Goal: Information Seeking & Learning: Learn about a topic

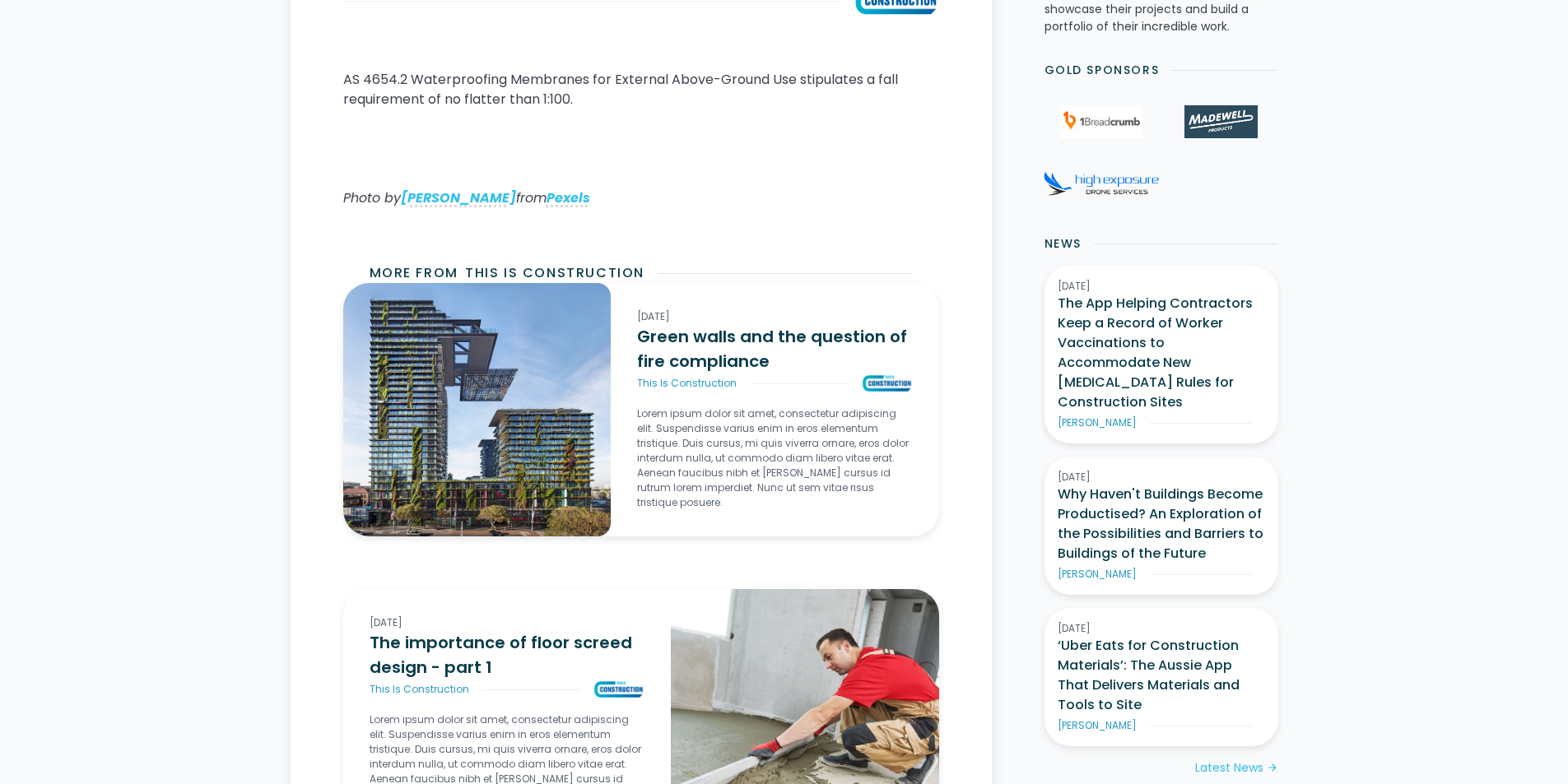
scroll to position [576, 0]
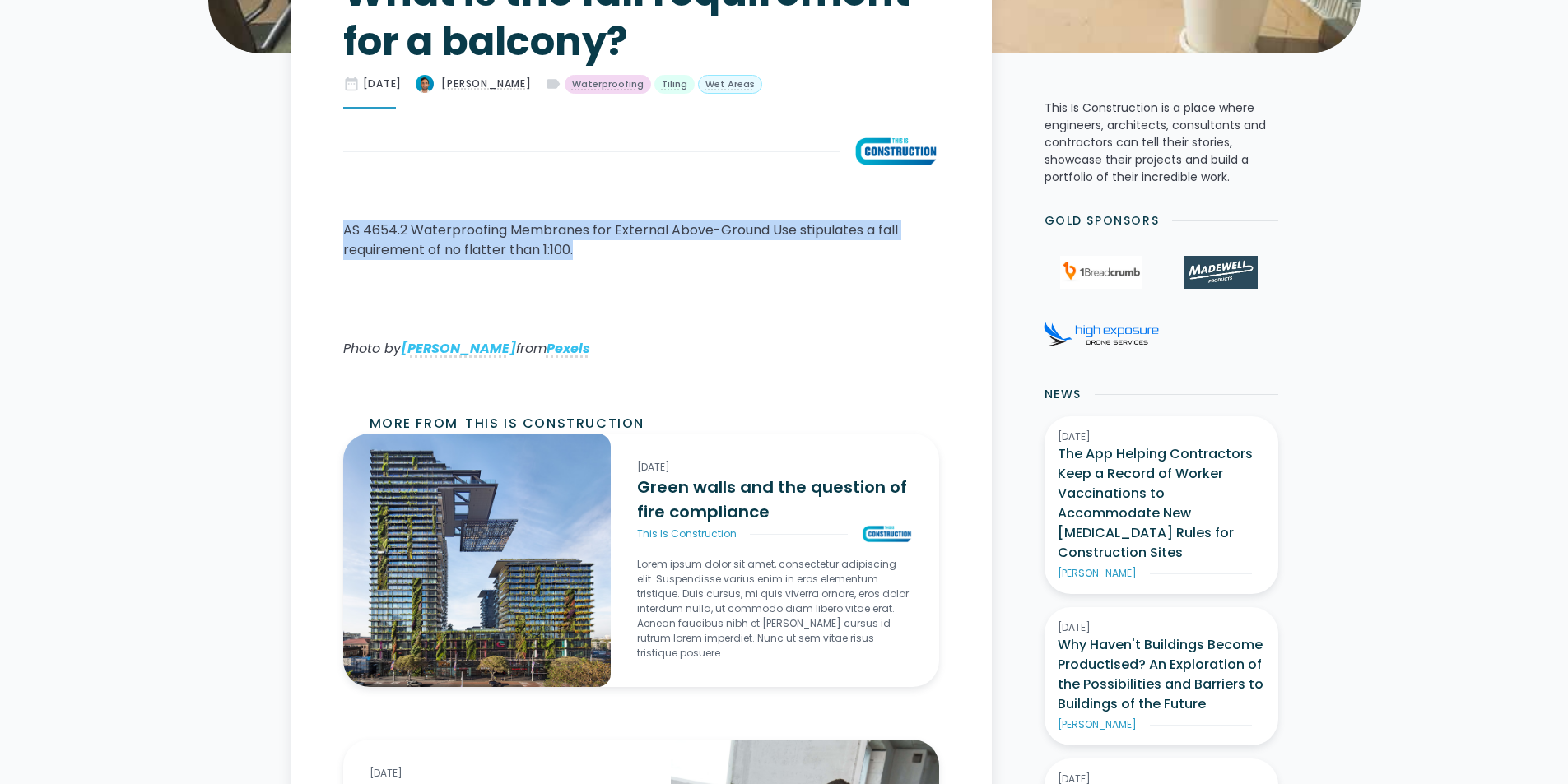
drag, startPoint x: 591, startPoint y: 253, endPoint x: 332, endPoint y: 228, distance: 260.2
click at [332, 228] on main "Home / Knowledge Articles / This Is Construction / Current What is the fall req…" at bounding box center [640, 662] width 701 height 1534
copy p "AS 4654.2 Waterproofing Membranes for External Above-Ground Use stipulates a fa…"
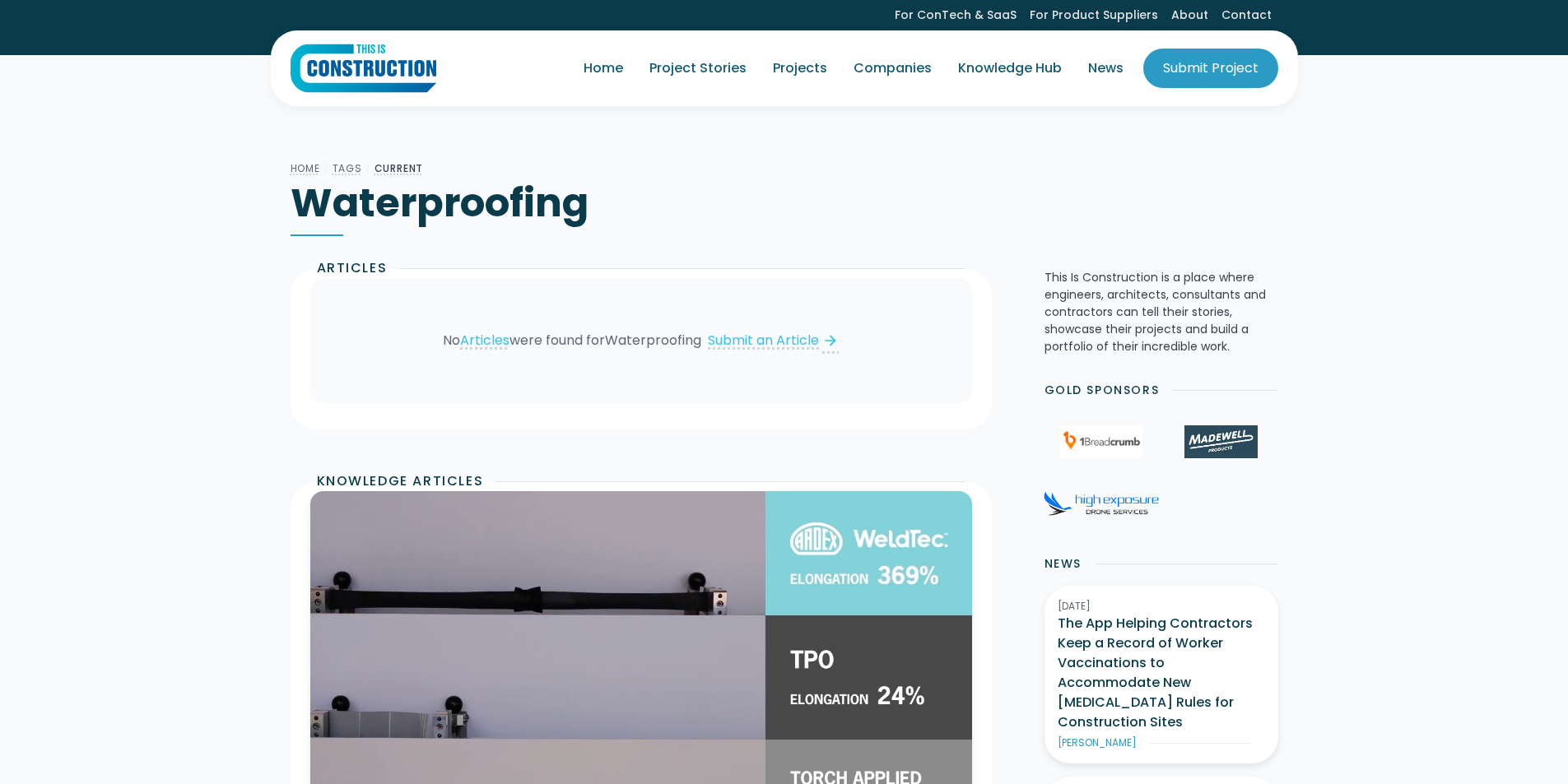
drag, startPoint x: 1578, startPoint y: 295, endPoint x: 1566, endPoint y: 46, distance: 249.3
click at [1566, 46] on html "For ConTech & SaaS For Product Suppliers About Contact Home Project Stories Pro…" at bounding box center [784, 392] width 1568 height 784
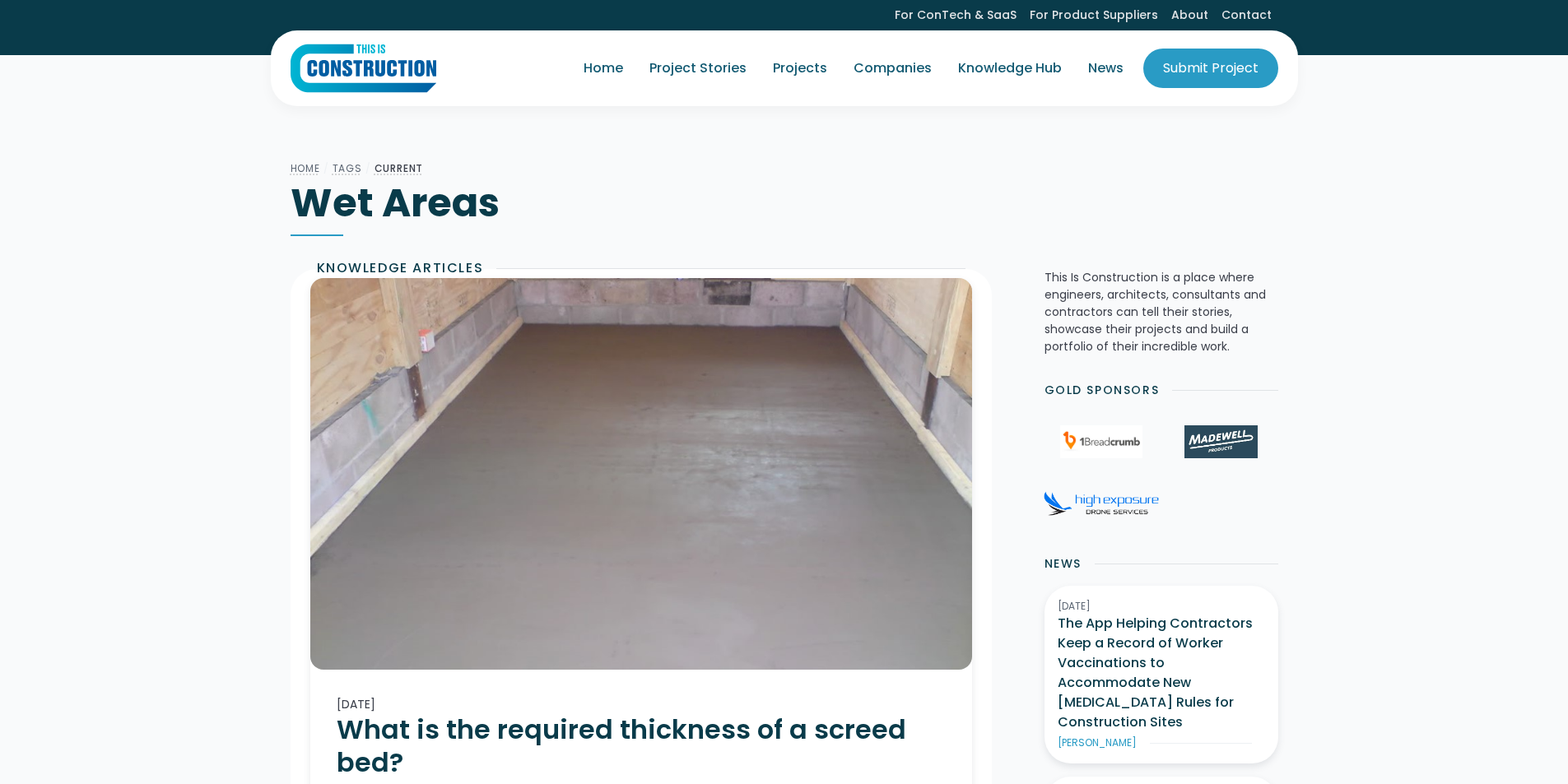
scroll to position [1225, 0]
